Goal: Task Accomplishment & Management: Manage account settings

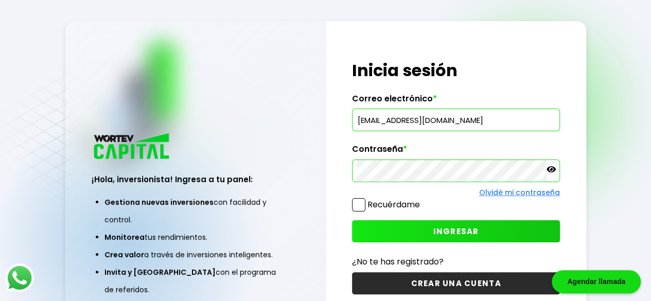
click at [445, 126] on input "[EMAIL_ADDRESS][DOMAIN_NAME]" at bounding box center [455, 120] width 199 height 22
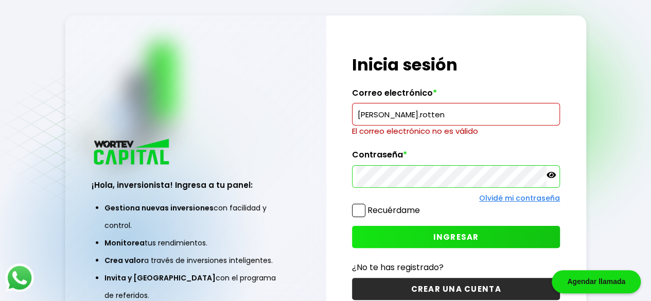
click at [412, 117] on input "[PERSON_NAME].rotten" at bounding box center [455, 114] width 199 height 22
type input "[PERSON_NAME][EMAIL_ADDRESS][DOMAIN_NAME]"
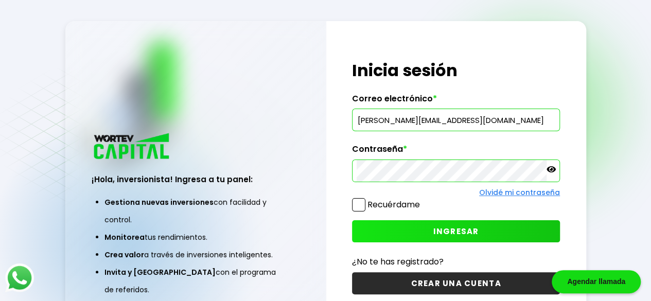
click at [384, 226] on button "INGRESAR" at bounding box center [456, 231] width 208 height 22
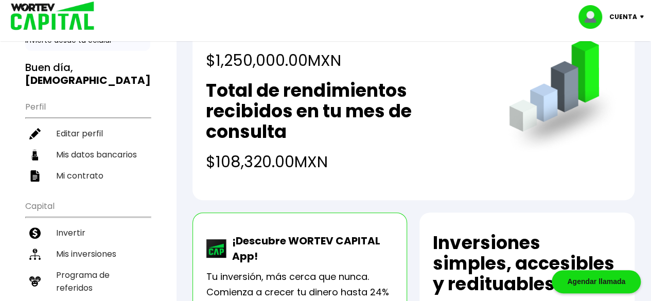
scroll to position [61, 0]
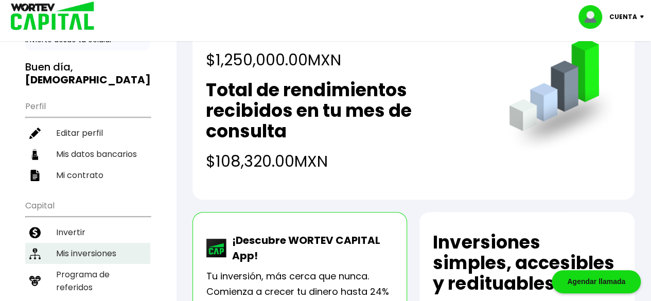
click at [95, 243] on li "Mis inversiones" at bounding box center [87, 253] width 125 height 21
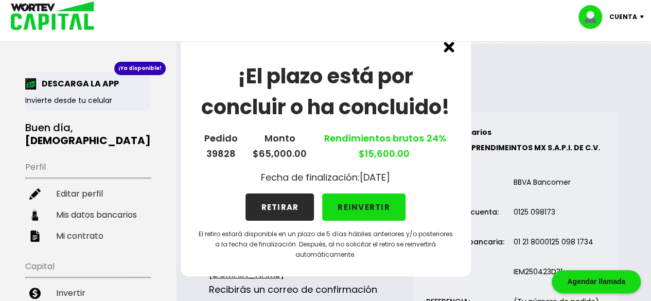
click at [284, 209] on button "RETIRAR" at bounding box center [279, 206] width 68 height 27
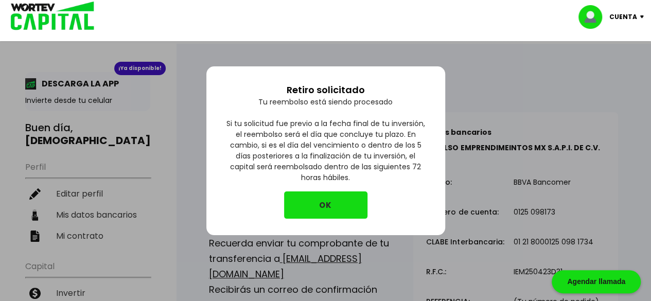
click at [304, 202] on button "OK" at bounding box center [325, 204] width 83 height 27
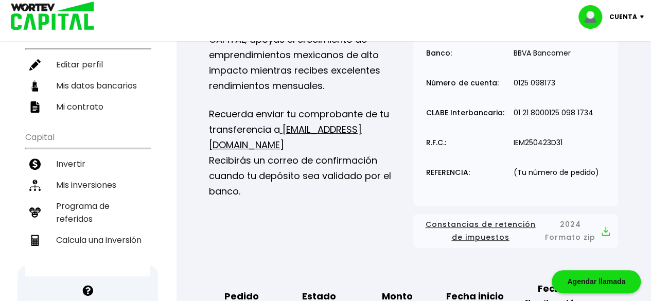
scroll to position [130, 0]
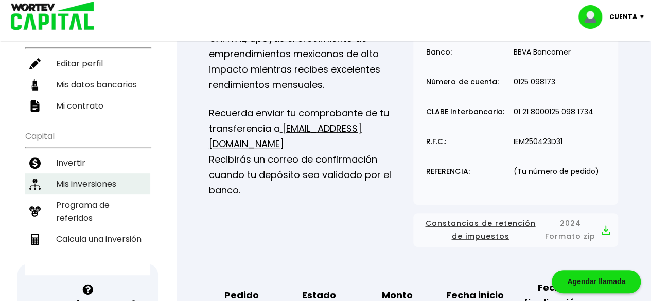
click at [114, 173] on li "Mis inversiones" at bounding box center [87, 183] width 125 height 21
click at [121, 173] on li "Mis inversiones" at bounding box center [87, 183] width 125 height 21
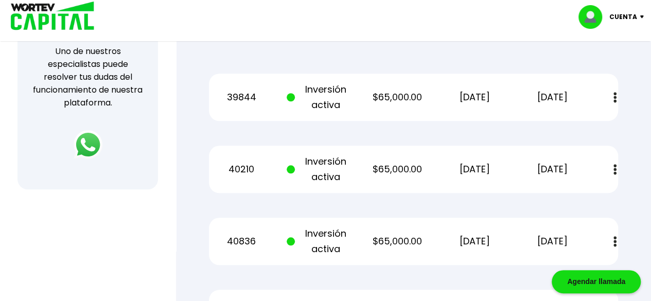
scroll to position [400, 0]
